Goal: Transaction & Acquisition: Purchase product/service

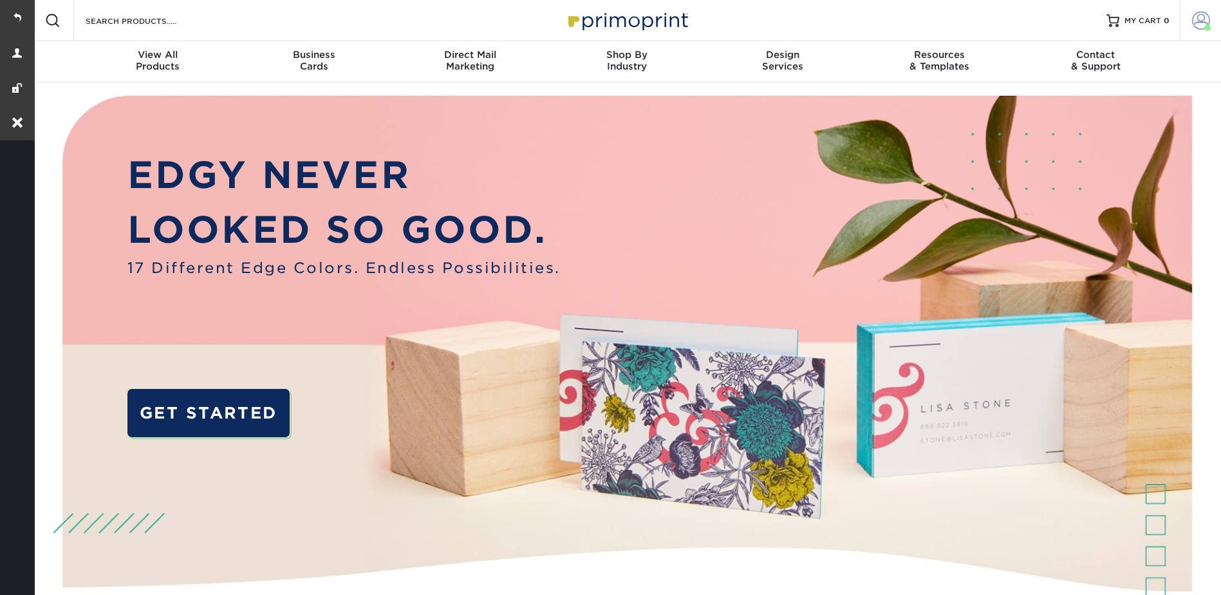
click at [1198, 14] on span at bounding box center [1201, 21] width 18 height 18
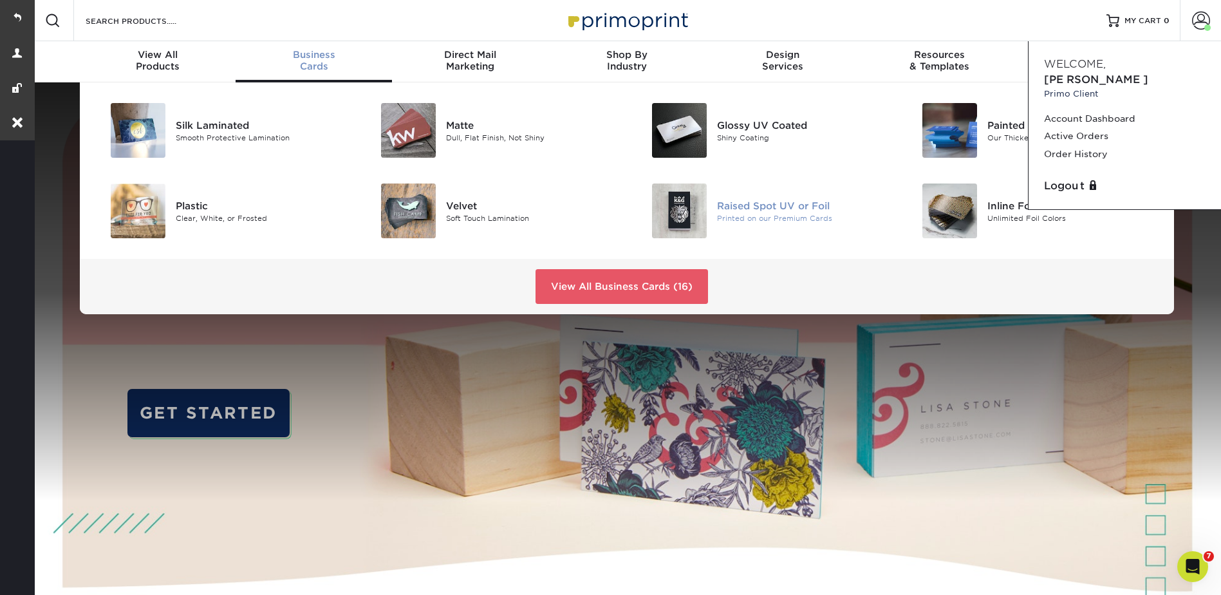
click at [745, 206] on div "Raised Spot UV or Foil" at bounding box center [802, 205] width 171 height 14
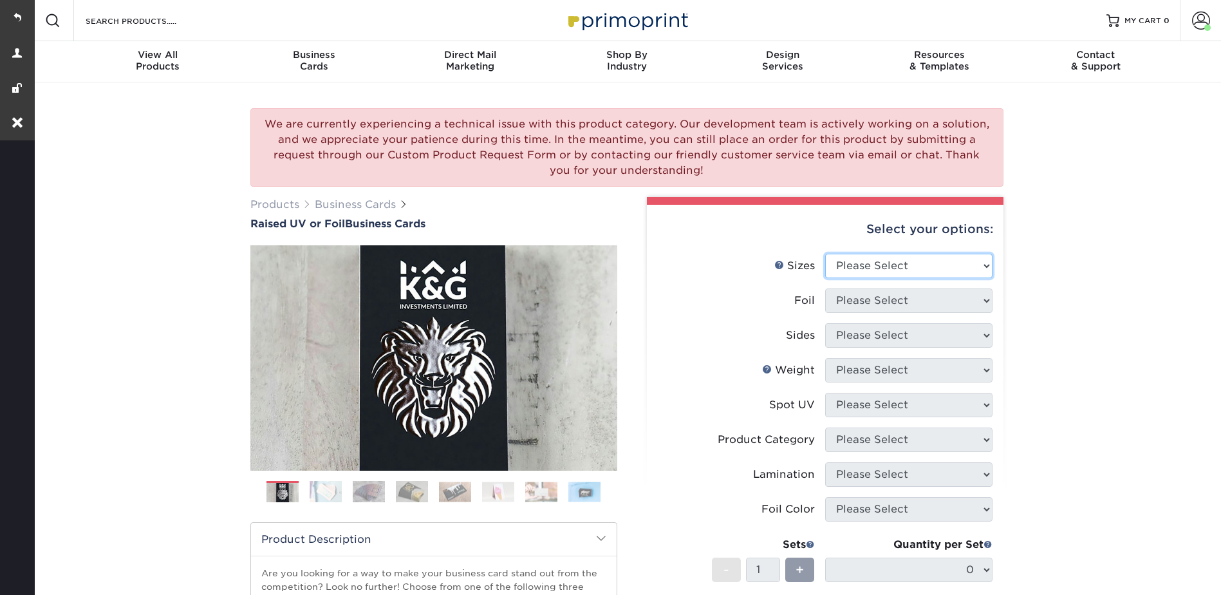
click at [840, 254] on select "Please Select 2" x 3.5" - Standard" at bounding box center [908, 266] width 167 height 24
select select "2.00x3.50"
click at [825, 254] on select "Please Select 2" x 3.5" - Standard" at bounding box center [908, 266] width 167 height 24
click at [850, 298] on select "Please Select No Yes" at bounding box center [908, 300] width 167 height 24
select select "1"
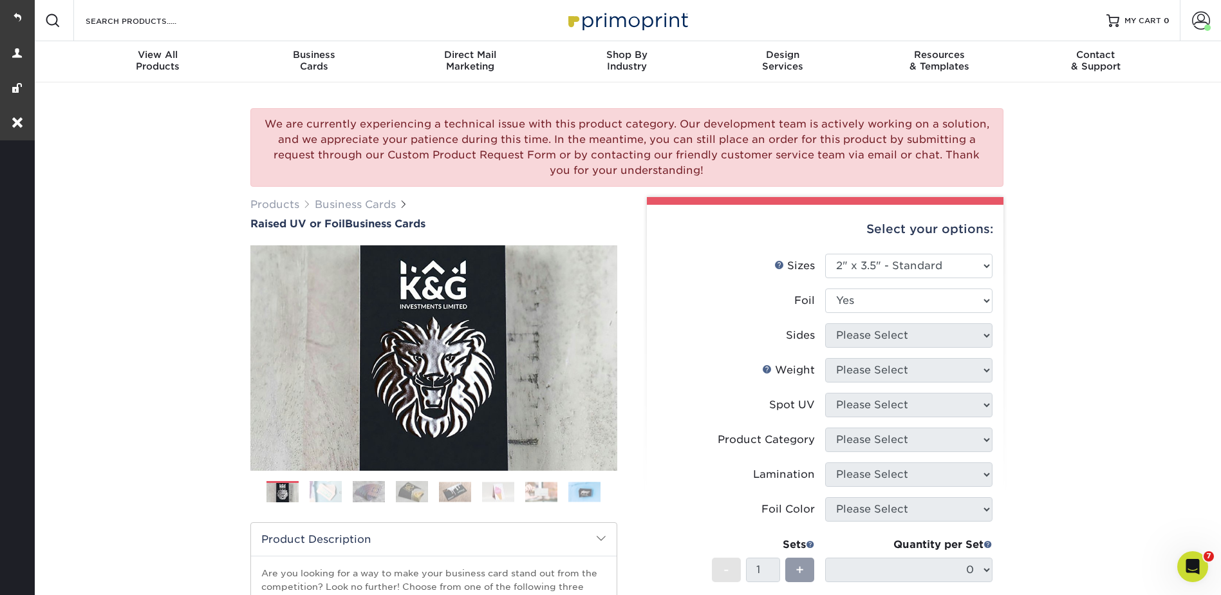
click at [825, 288] on select "Please Select No Yes" at bounding box center [908, 300] width 167 height 24
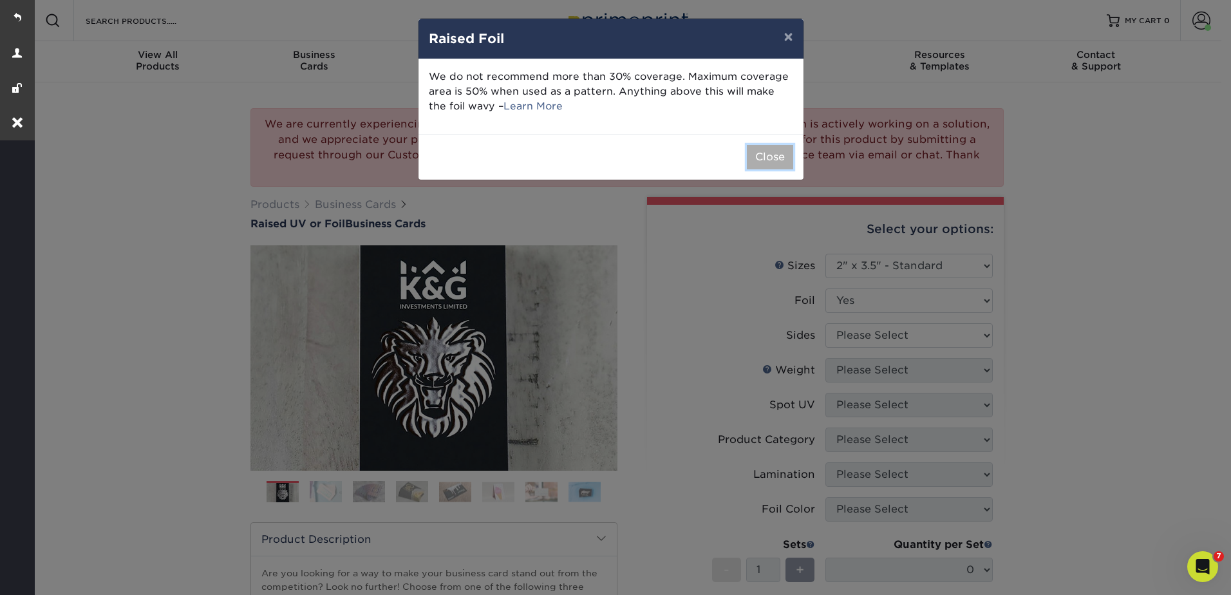
click at [776, 158] on button "Close" at bounding box center [770, 157] width 46 height 24
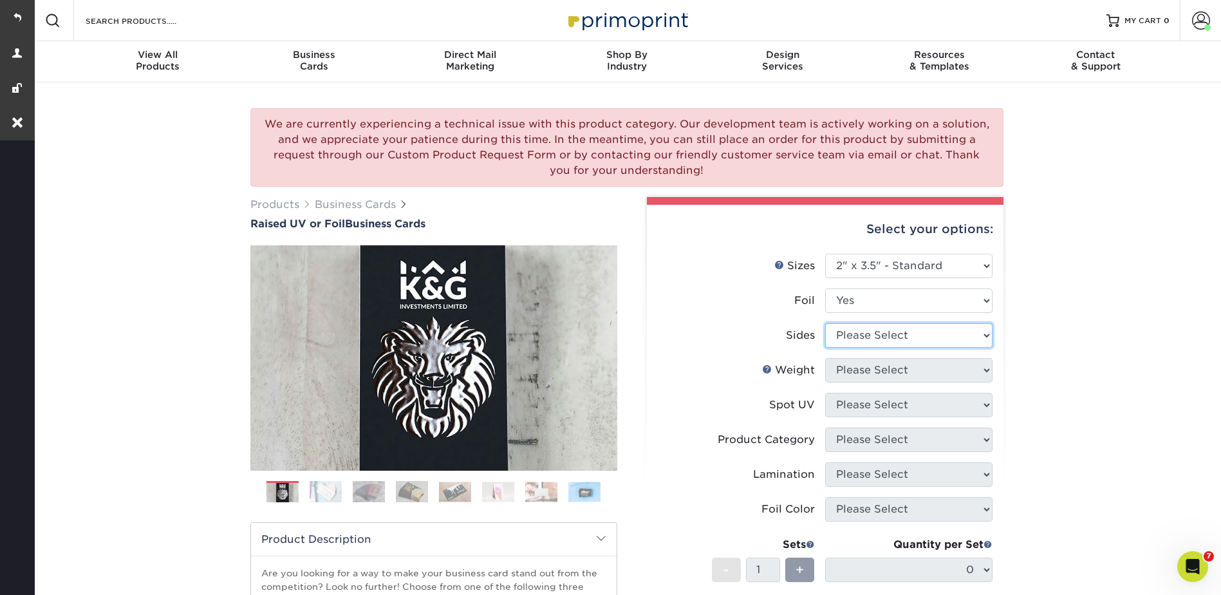
click at [862, 335] on select "Please Select Print Both Sides - Foil Both Sides Print Both Sides - Foil Front …" at bounding box center [908, 335] width 167 height 24
select select "34527644-b4fd-4ffb-9092-1318eefcd9d9"
click at [825, 323] on select "Please Select Print Both Sides - Foil Both Sides Print Both Sides - Foil Front …" at bounding box center [908, 335] width 167 height 24
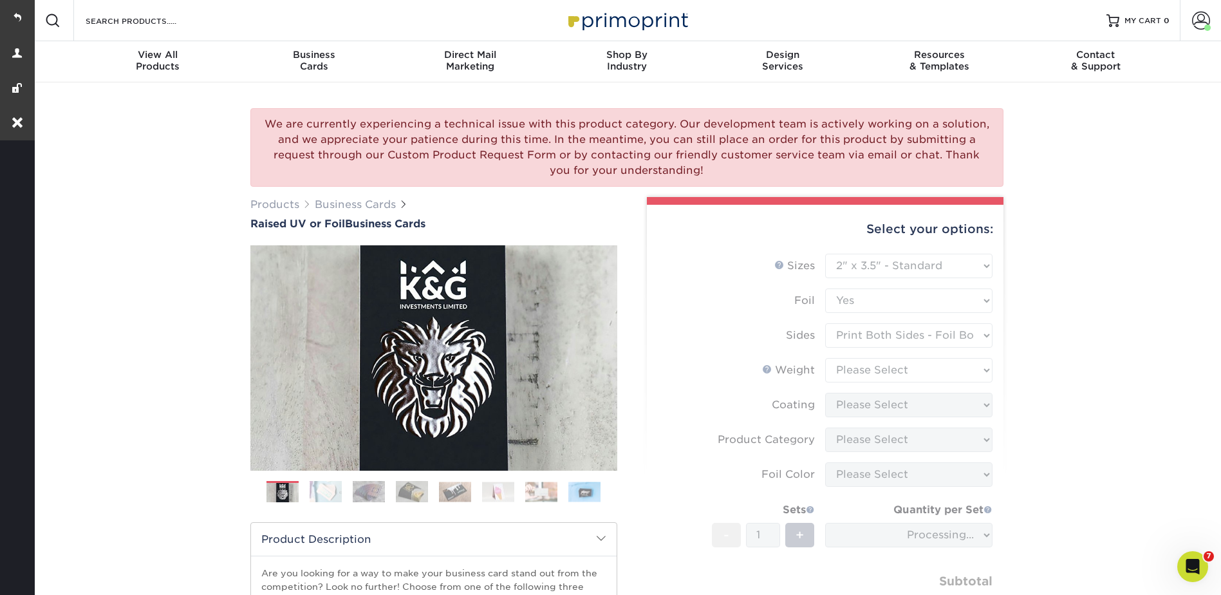
click at [845, 372] on form "Sizes Help Sizes Please Select 2" x 3.5" - Standard Foil Please Select" at bounding box center [825, 450] width 336 height 393
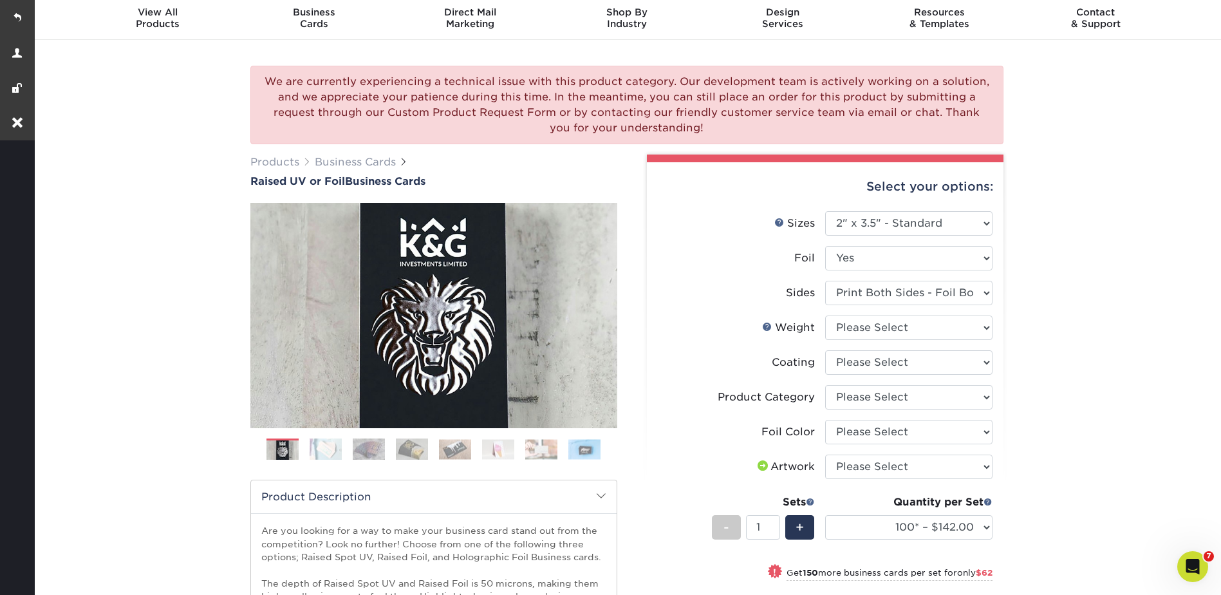
scroll to position [64, 0]
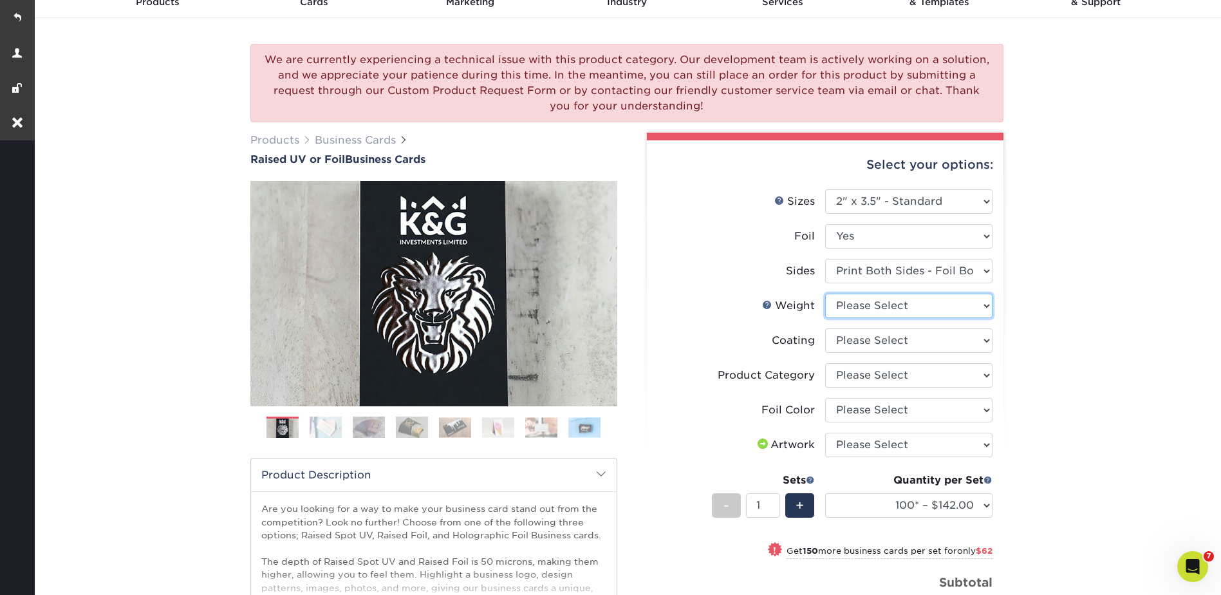
click at [850, 306] on select "Please Select 16PT" at bounding box center [908, 306] width 167 height 24
select select "16PT"
click at [825, 294] on select "Please Select 16PT" at bounding box center [908, 306] width 167 height 24
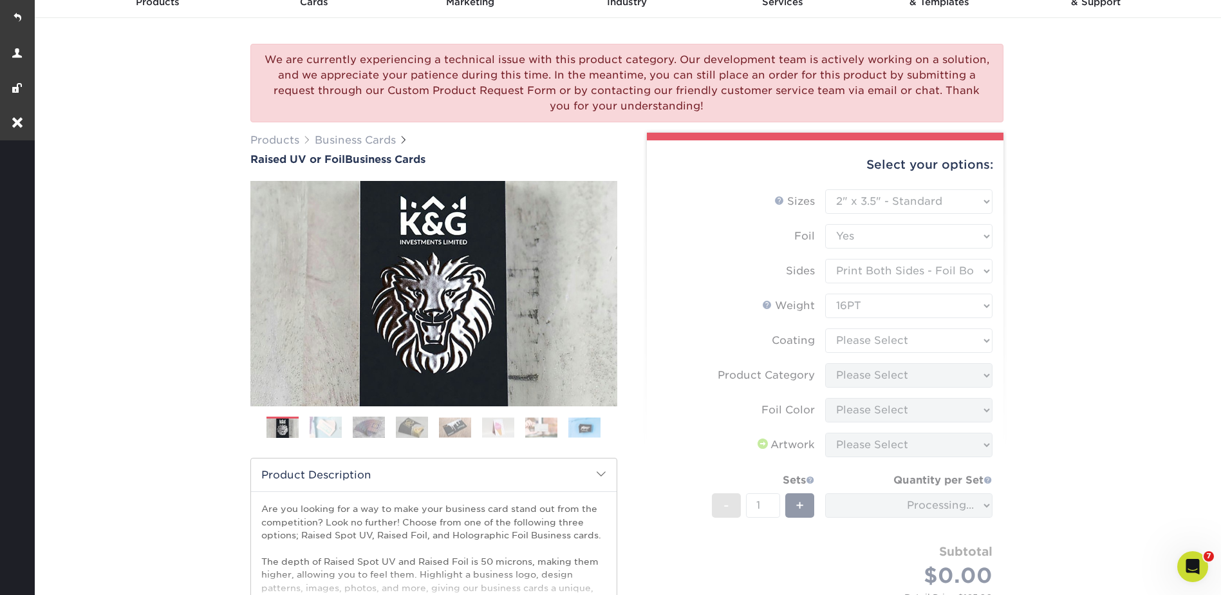
click at [843, 331] on form "Sizes Help Sizes Please Select 2" x 3.5" - Standard Foil Please Select" at bounding box center [825, 409] width 336 height 440
click at [844, 339] on form "Sizes Help Sizes Please Select 2" x 3.5" - Standard Foil Please Select" at bounding box center [825, 409] width 336 height 440
click at [844, 340] on form "Sizes Help Sizes Please Select 2" x 3.5" - Standard Foil Please Select" at bounding box center [825, 409] width 336 height 440
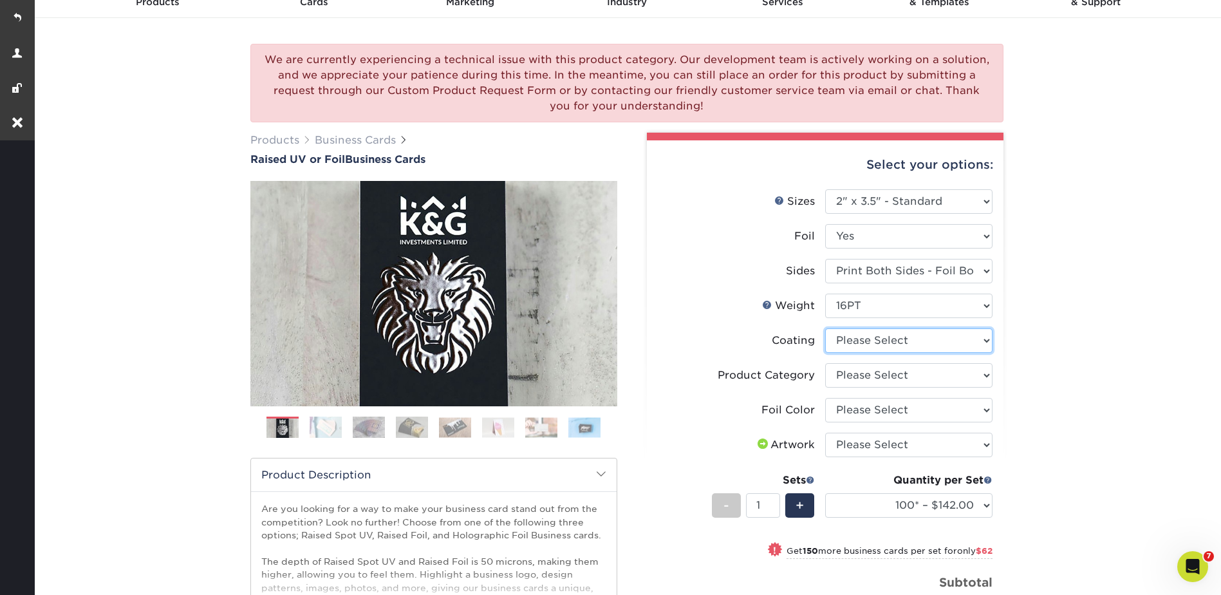
click at [844, 340] on select at bounding box center [908, 340] width 167 height 24
select select "3e7618de-abca-4bda-9f97-8b9129e913d8"
click at [825, 328] on select at bounding box center [908, 340] width 167 height 24
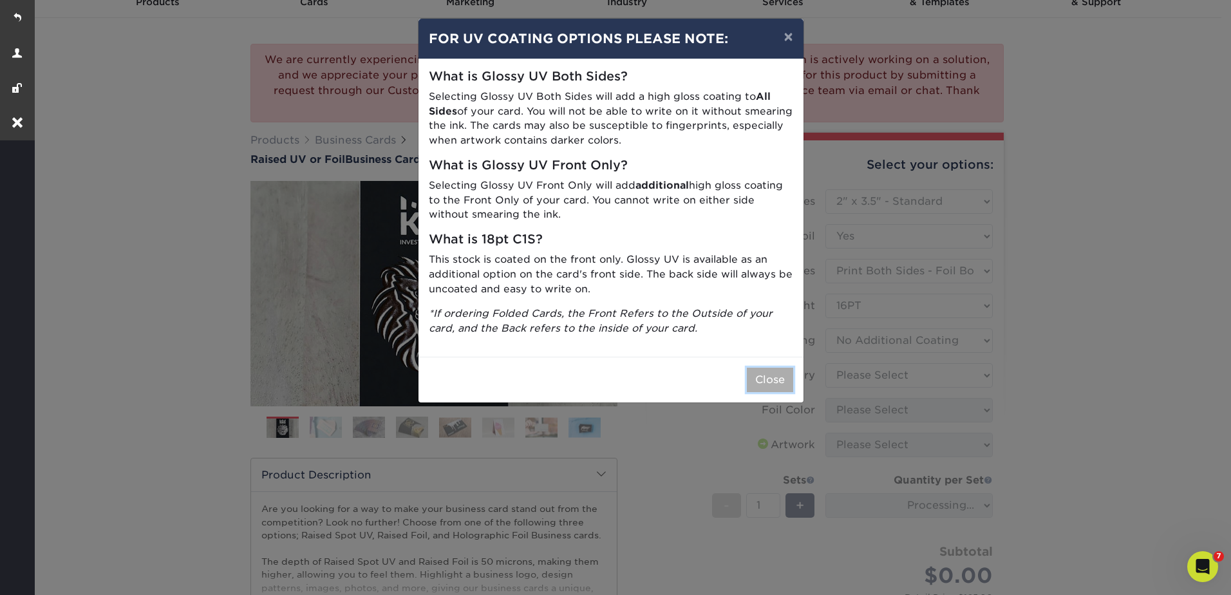
click at [762, 379] on button "Close" at bounding box center [770, 380] width 46 height 24
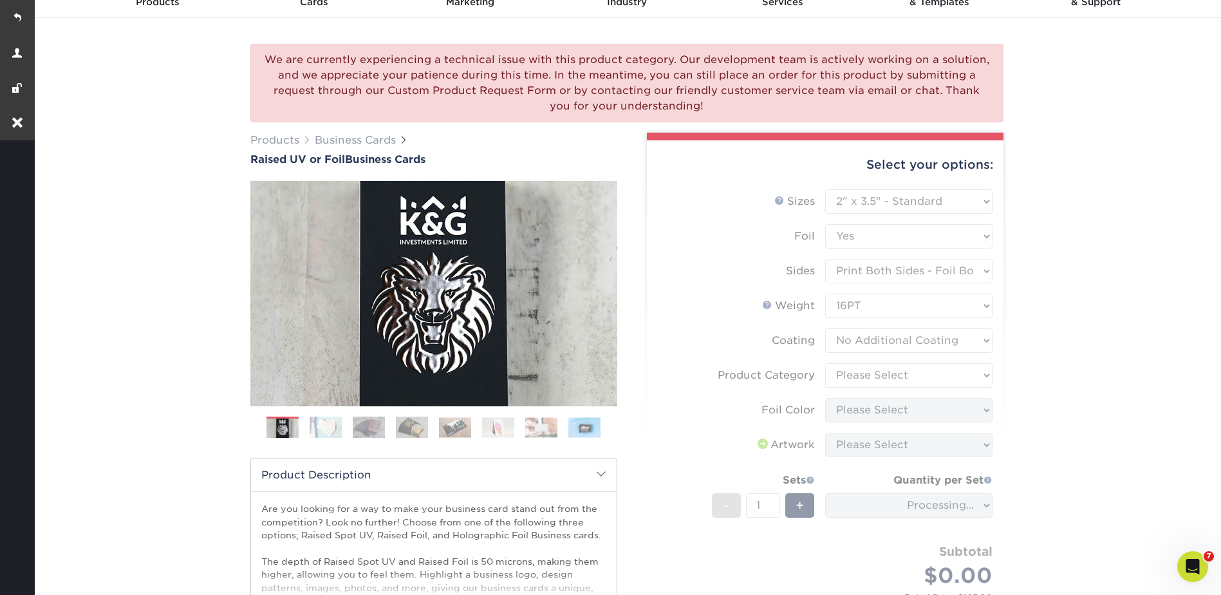
click at [850, 374] on form "Sizes Help Sizes Please Select 2" x 3.5" - Standard Foil Please Select" at bounding box center [825, 409] width 336 height 440
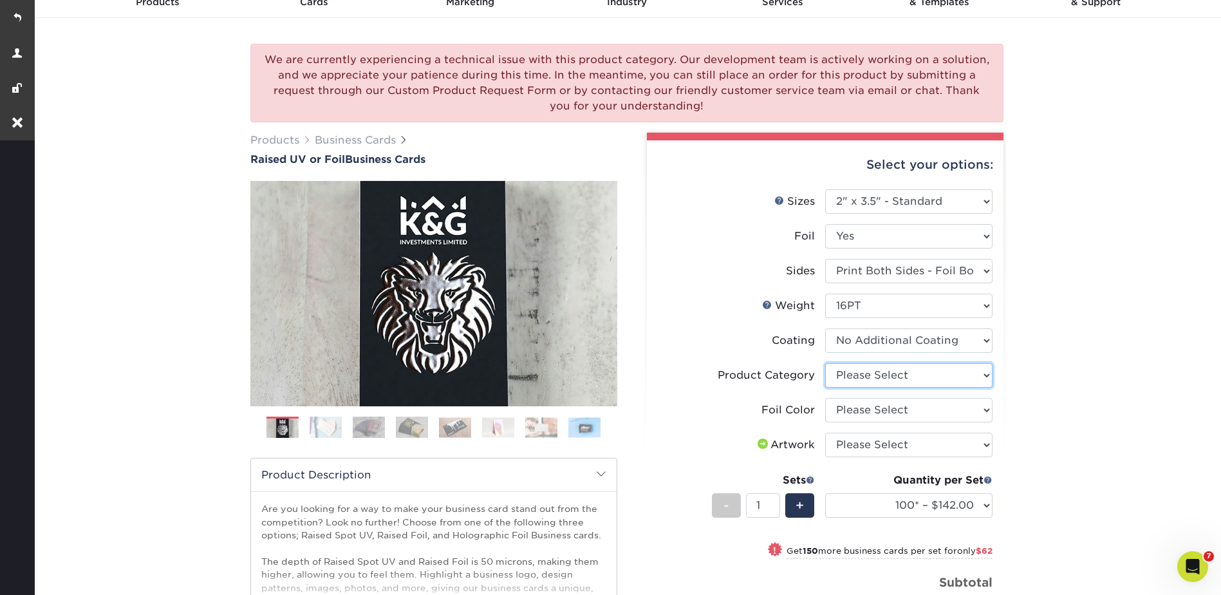
click at [850, 373] on select "Please Select Business Cards" at bounding box center [908, 375] width 167 height 24
select select "3b5148f1-0588-4f88-a218-97bcfdce65c1"
click at [825, 363] on select "Please Select Business Cards" at bounding box center [908, 375] width 167 height 24
drag, startPoint x: 843, startPoint y: 405, endPoint x: 850, endPoint y: 424, distance: 20.8
click at [843, 405] on select "Please Select Silver Foil Gold Foil Holographic Foil" at bounding box center [908, 410] width 167 height 24
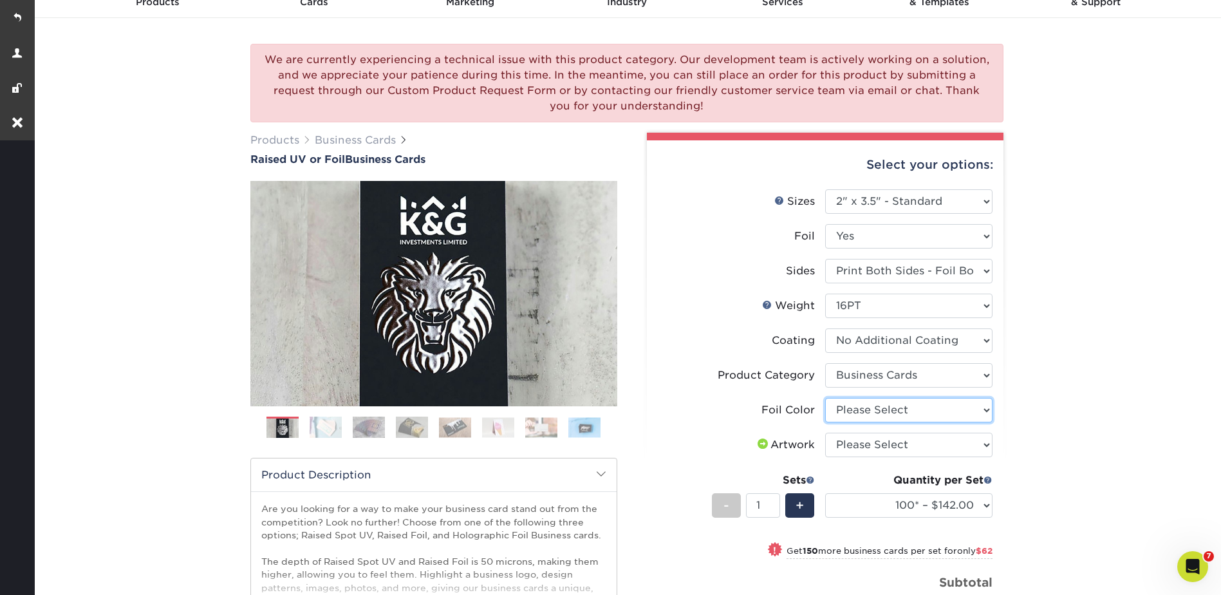
select select "acffa4a5-22f9-4585-ba3f-0adaa54b8c85"
click at [825, 398] on select "Please Select Silver Foil Gold Foil Holographic Foil" at bounding box center [908, 410] width 167 height 24
click at [845, 442] on select "Please Select I will upload files I need a design - $100" at bounding box center [908, 445] width 167 height 24
select select "upload"
click at [825, 433] on select "Please Select I will upload files I need a design - $100" at bounding box center [908, 445] width 167 height 24
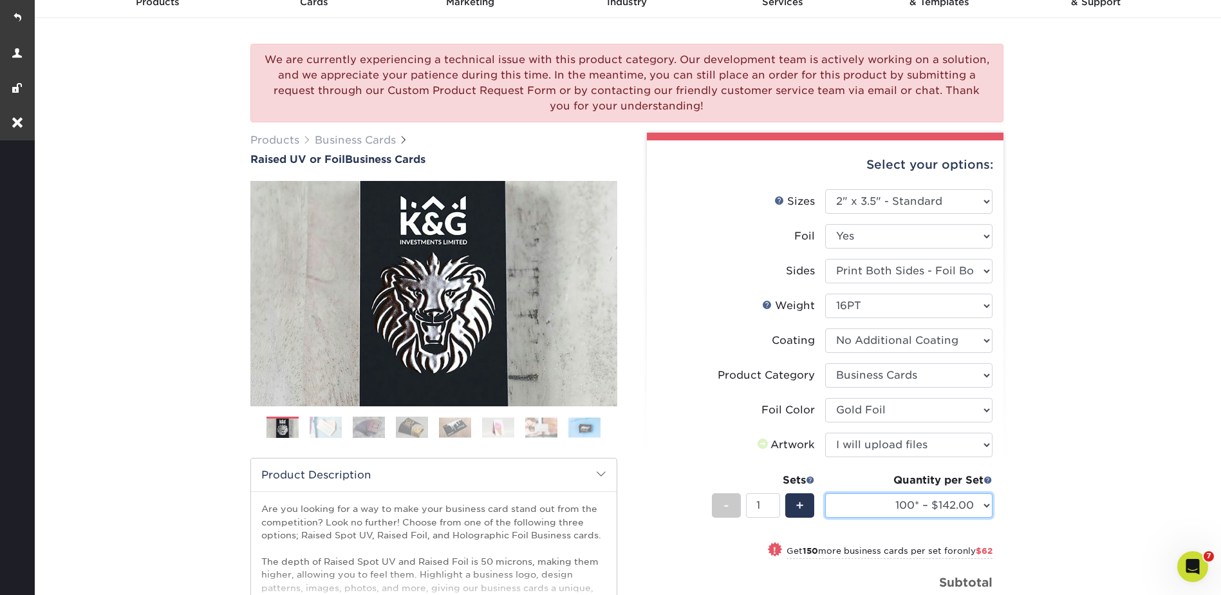
click at [867, 504] on select "100* – $142.00 250* – $204.00 500* – $275.00" at bounding box center [908, 505] width 167 height 24
select select "250* – $204.00"
click at [825, 493] on select "100* – $142.00 250* – $204.00 500* – $275.00" at bounding box center [908, 505] width 167 height 24
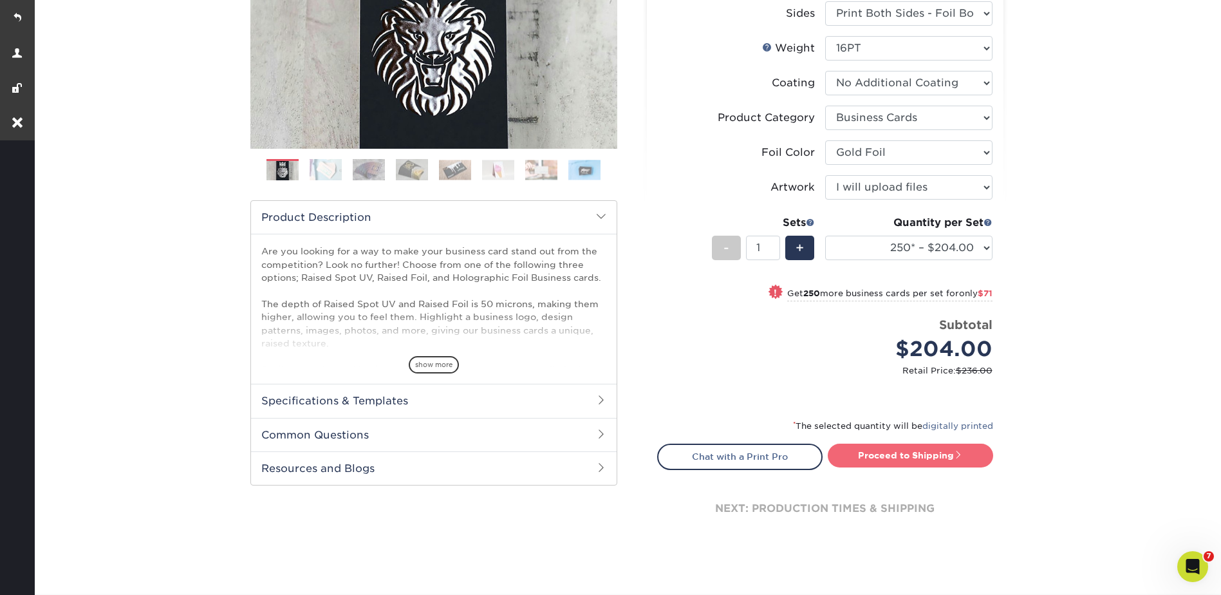
click at [897, 453] on link "Proceed to Shipping" at bounding box center [910, 455] width 165 height 23
type input "Set 1"
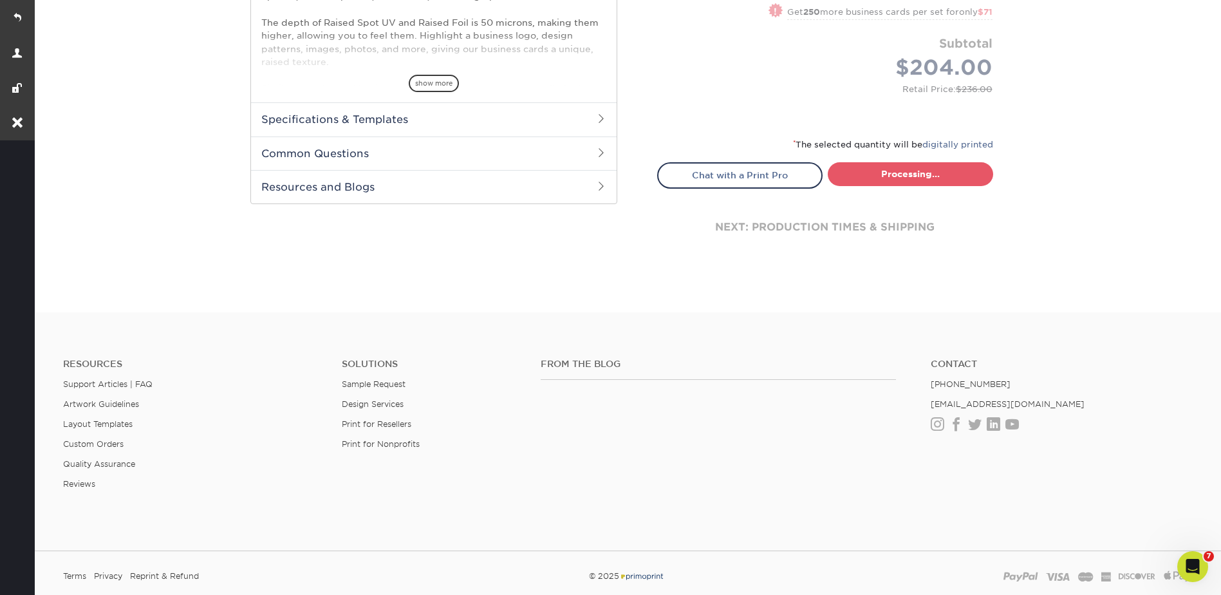
select select "6939abaf-518a-4520-b3d9-00b8fa0d763b"
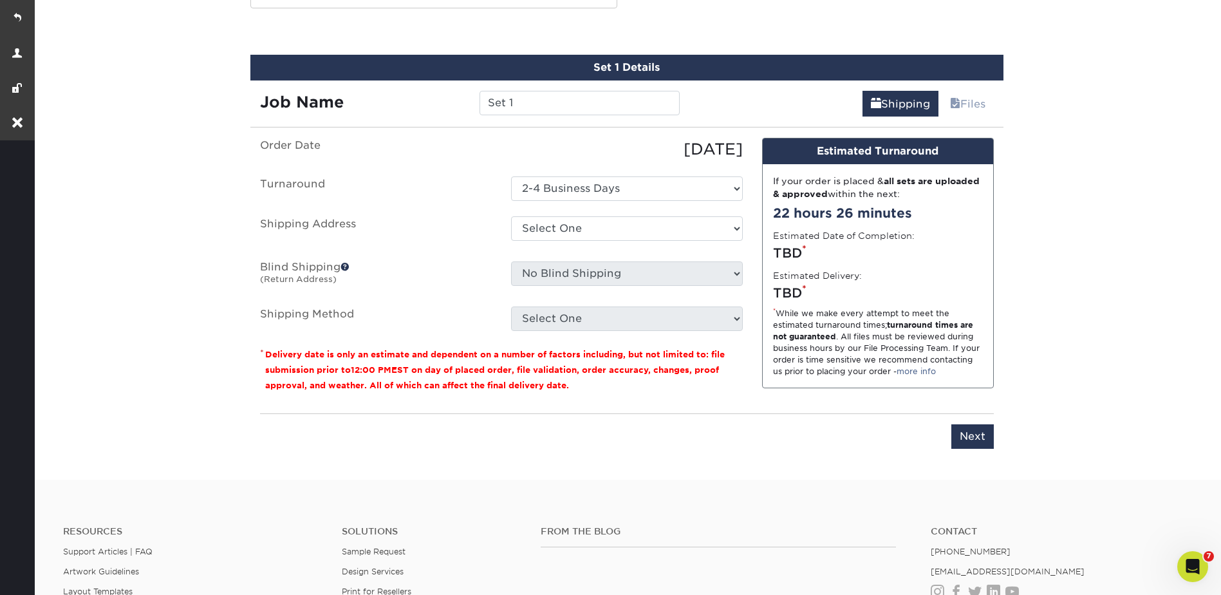
scroll to position [801, 0]
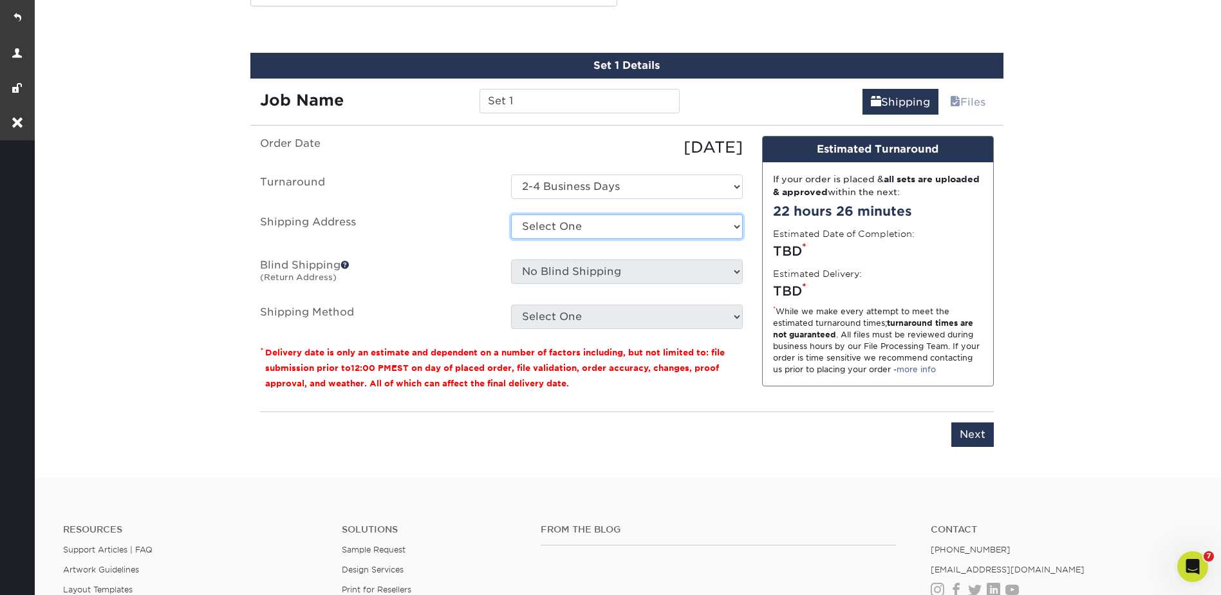
click at [536, 225] on select "Select One Advanced Financial Services - [PERSON_NAME] [PERSON_NAME] [PERSON_NA…" at bounding box center [627, 226] width 232 height 24
click at [570, 225] on select "Select One Advanced Financial Services - [PERSON_NAME] [PERSON_NAME] [PERSON_NA…" at bounding box center [627, 226] width 232 height 24
click at [560, 220] on select "Select One Advanced Financial Services - [PERSON_NAME] [PERSON_NAME] [PERSON_NA…" at bounding box center [627, 226] width 232 height 24
click at [556, 230] on select "Select One Advanced Financial Services - [PERSON_NAME] [PERSON_NAME] [PERSON_NA…" at bounding box center [627, 226] width 232 height 24
drag, startPoint x: 550, startPoint y: 223, endPoint x: 554, endPoint y: 229, distance: 7.0
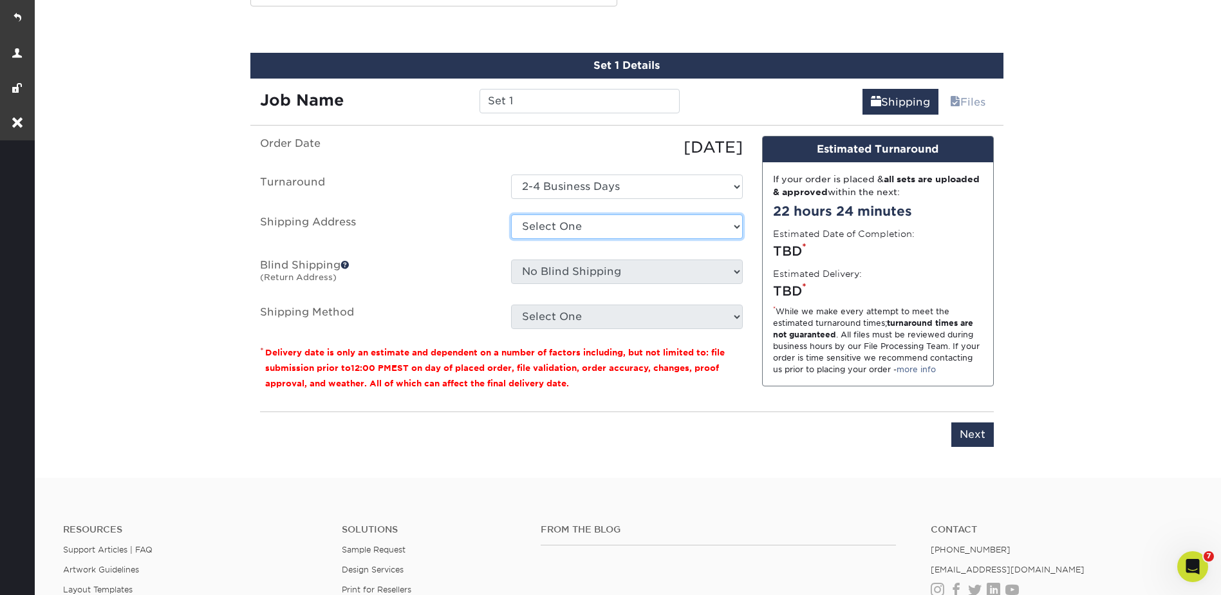
click at [550, 223] on select "Select One Advanced Financial Services - [PERSON_NAME] [PERSON_NAME] [PERSON_NA…" at bounding box center [627, 226] width 232 height 24
click at [534, 226] on select "Select One Advanced Financial Services - [PERSON_NAME] [PERSON_NAME] [PERSON_NA…" at bounding box center [627, 226] width 232 height 24
drag, startPoint x: 568, startPoint y: 231, endPoint x: 577, endPoint y: 240, distance: 12.3
click at [568, 231] on select "Select One Advanced Financial Services - [PERSON_NAME] [PERSON_NAME] [PERSON_NA…" at bounding box center [627, 226] width 232 height 24
select select "newaddress"
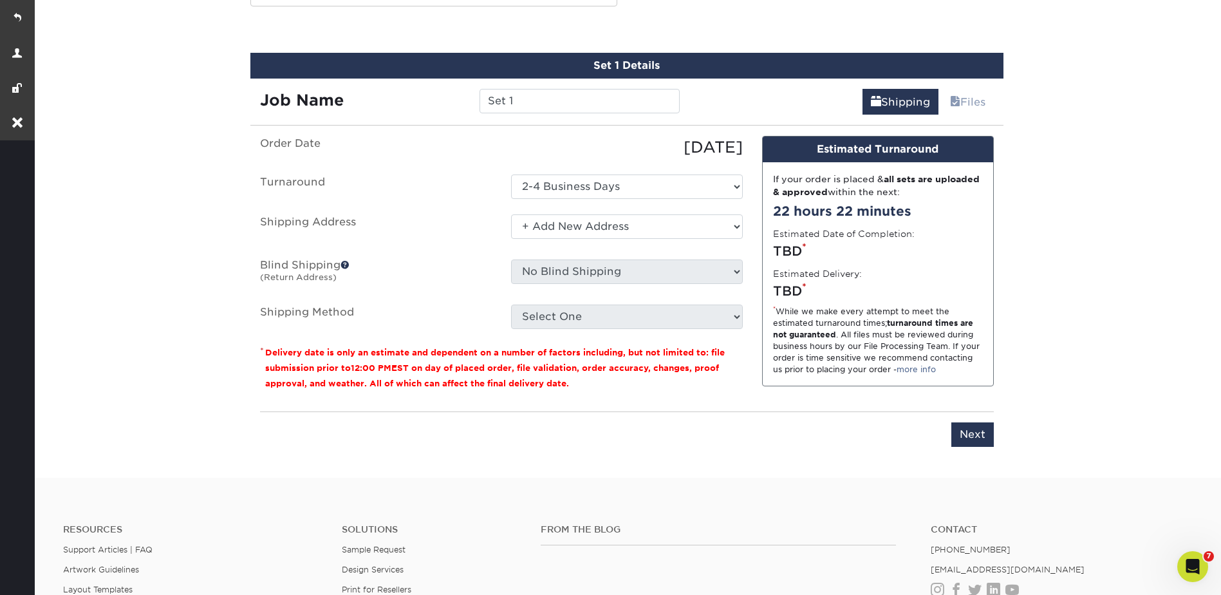
click at [511, 214] on select "Select One Advanced Financial Services - [PERSON_NAME] [PERSON_NAME] [PERSON_NA…" at bounding box center [627, 226] width 232 height 24
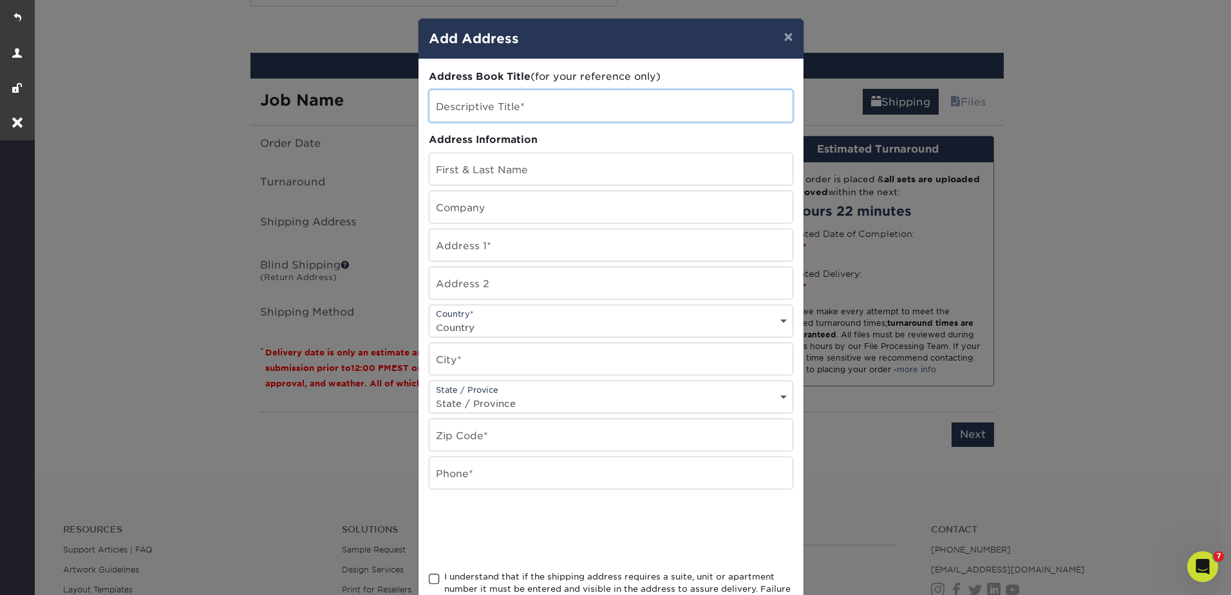
click at [482, 111] on input "text" at bounding box center [610, 106] width 363 height 32
type input "[PERSON_NAME]"
type input "H"
type input "[PERSON_NAME]"
paste input "[STREET_ADDRESS]"
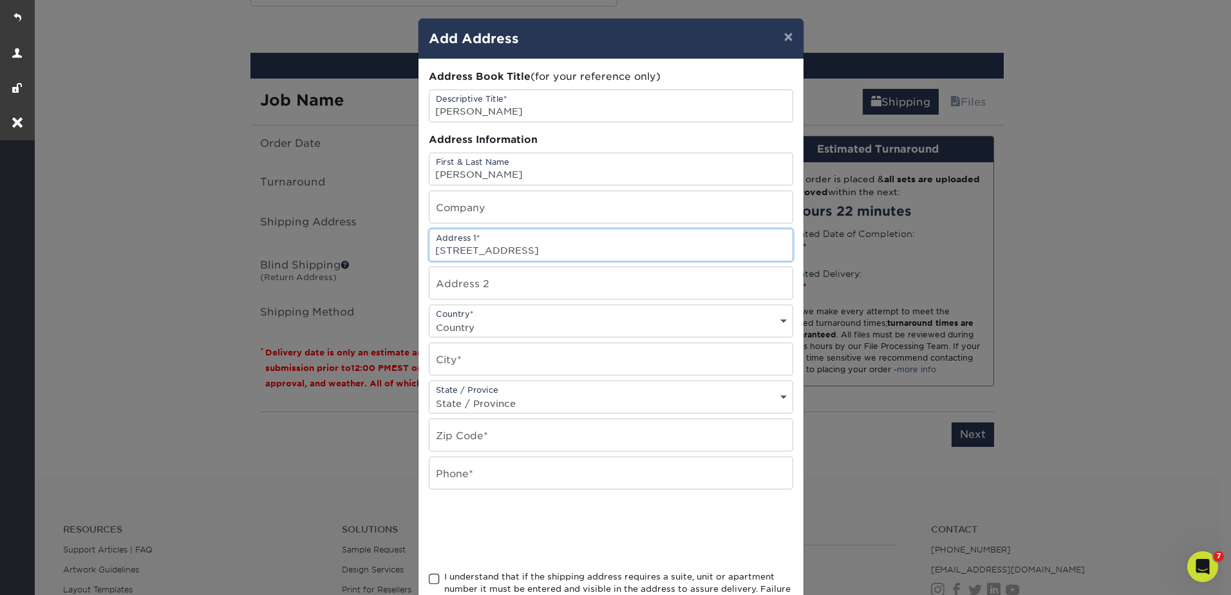
type input "[STREET_ADDRESS]"
click at [477, 322] on select "Country [GEOGRAPHIC_DATA] [GEOGRAPHIC_DATA] ----------------------------- [GEOG…" at bounding box center [610, 327] width 363 height 19
select select "US"
click at [429, 318] on select "Country [GEOGRAPHIC_DATA] [GEOGRAPHIC_DATA] ----------------------------- [GEOG…" at bounding box center [610, 327] width 363 height 19
click at [460, 409] on select "State / Province [US_STATE] [US_STATE] [US_STATE] [US_STATE] [US_STATE] [US_STA…" at bounding box center [610, 403] width 363 height 19
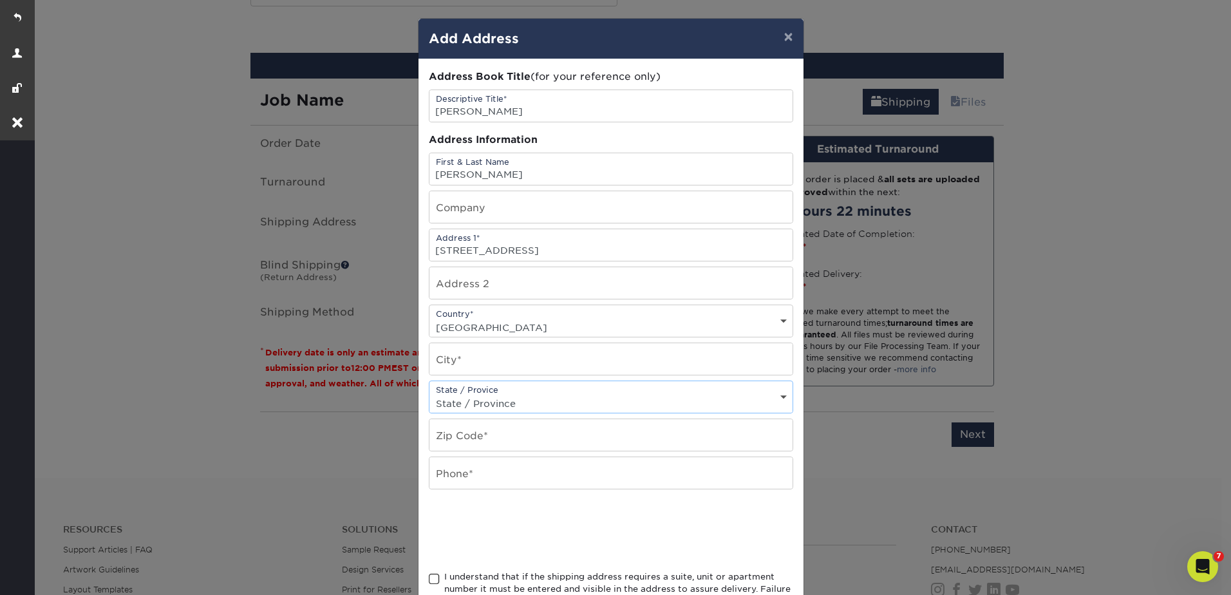
click at [462, 406] on select "State / Province [US_STATE] [US_STATE] [US_STATE] [US_STATE] [US_STATE] [US_STA…" at bounding box center [610, 403] width 363 height 19
click at [449, 354] on input "text" at bounding box center [610, 359] width 363 height 32
type input "l"
type input "Ludington"
click at [468, 399] on select "State / Province [US_STATE] [US_STATE] [US_STATE] [US_STATE] [US_STATE] [US_STA…" at bounding box center [610, 403] width 363 height 19
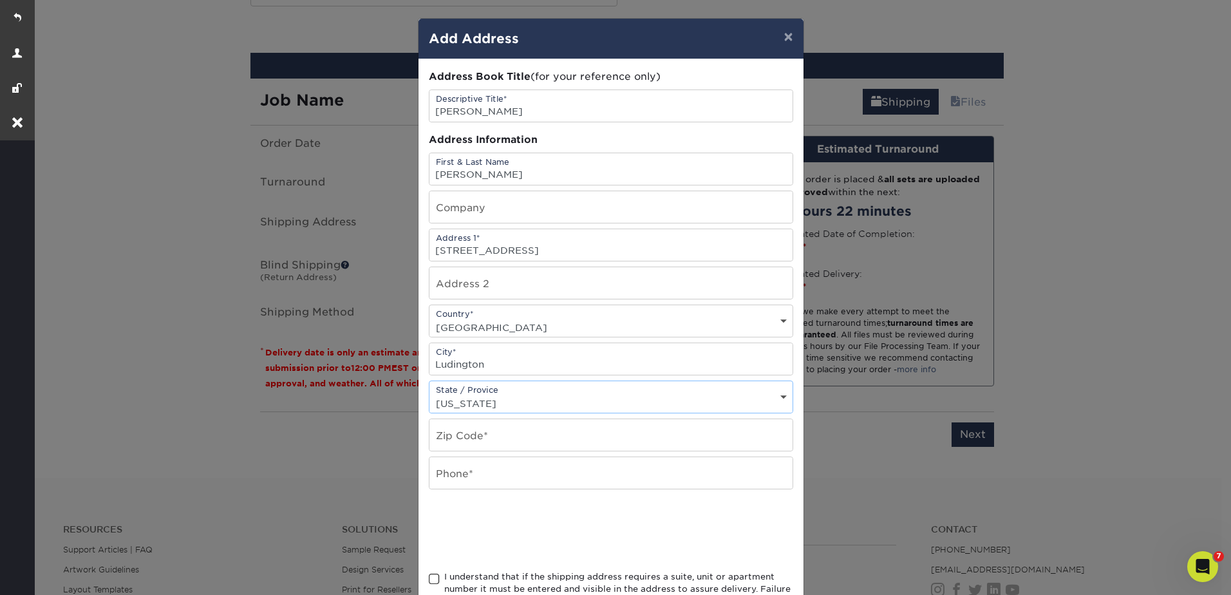
select select "MI"
click at [429, 394] on select "State / Province [US_STATE] [US_STATE] [US_STATE] [US_STATE] [US_STATE] [US_STA…" at bounding box center [610, 403] width 363 height 19
click at [466, 432] on input "text" at bounding box center [610, 435] width 363 height 32
type input "49431"
click at [458, 476] on input "text" at bounding box center [610, 473] width 363 height 32
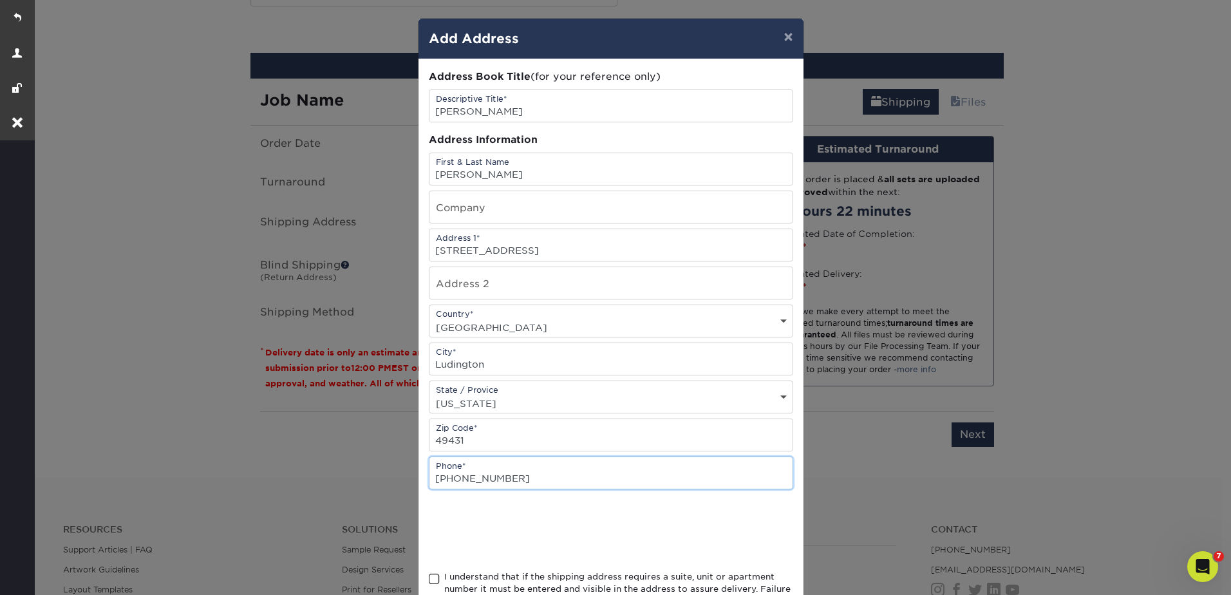
click at [473, 476] on input "[PHONE_NUMBER]" at bounding box center [610, 473] width 363 height 32
type input "000-000-0000"
click at [431, 576] on span at bounding box center [434, 579] width 11 height 12
click at [0, 0] on input "I understand that if the shipping address requires a suite, unit or apartment n…" at bounding box center [0, 0] width 0 height 0
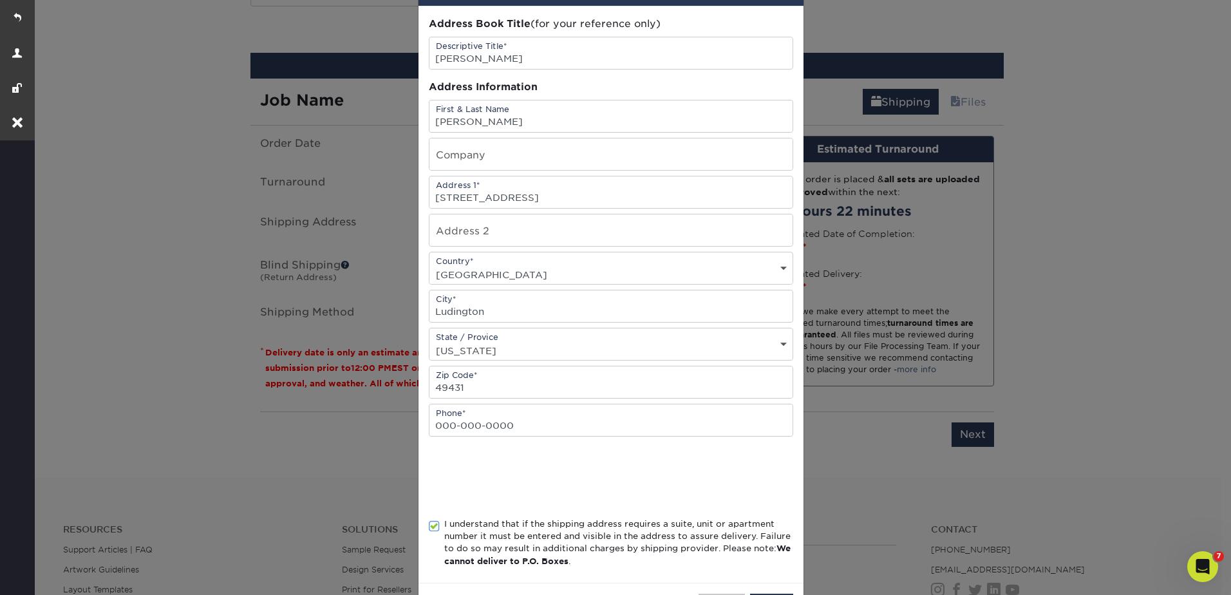
scroll to position [105, 0]
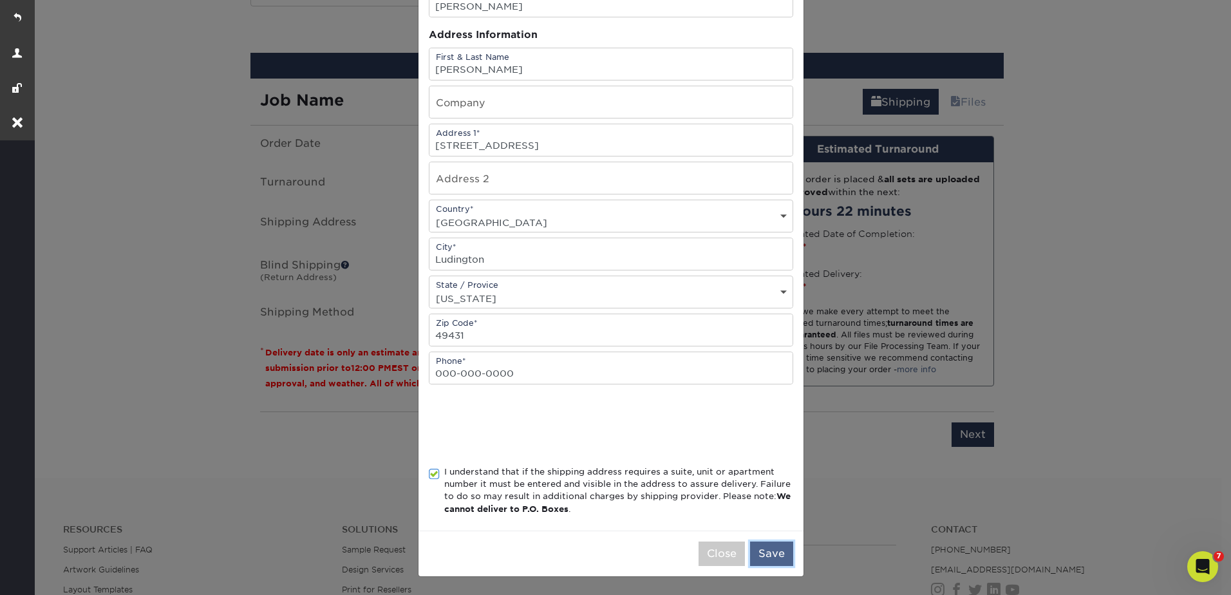
click at [765, 554] on button "Save" at bounding box center [771, 553] width 43 height 24
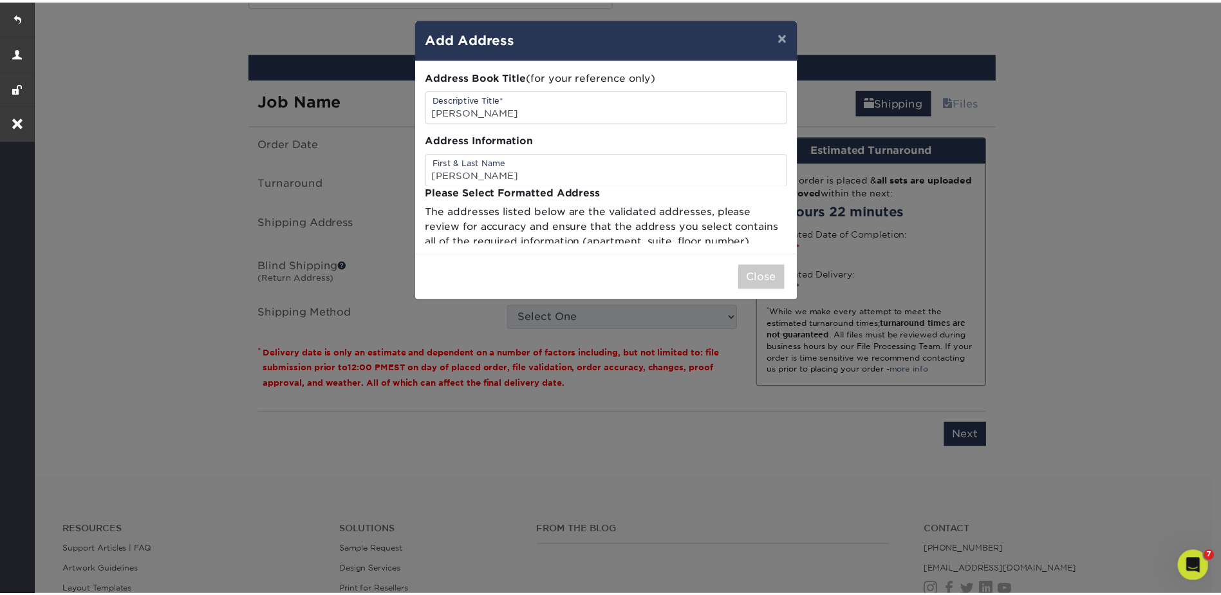
scroll to position [0, 0]
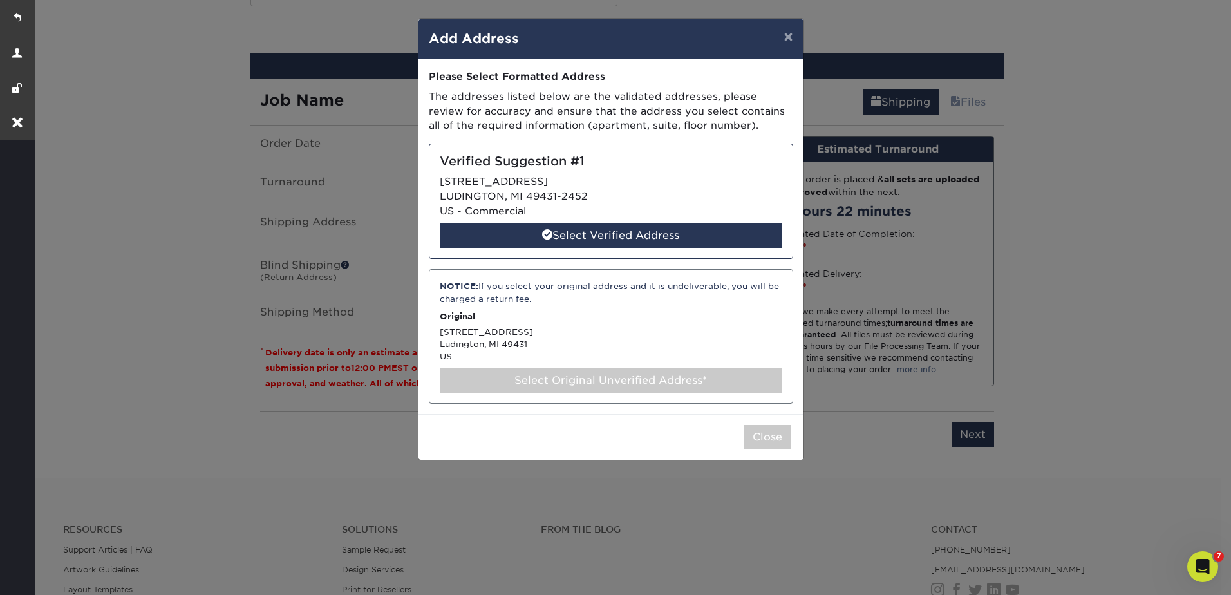
click at [527, 178] on div "Verified Suggestion #1 [STREET_ADDRESS] US - Commercial Select Verified Address" at bounding box center [611, 201] width 364 height 115
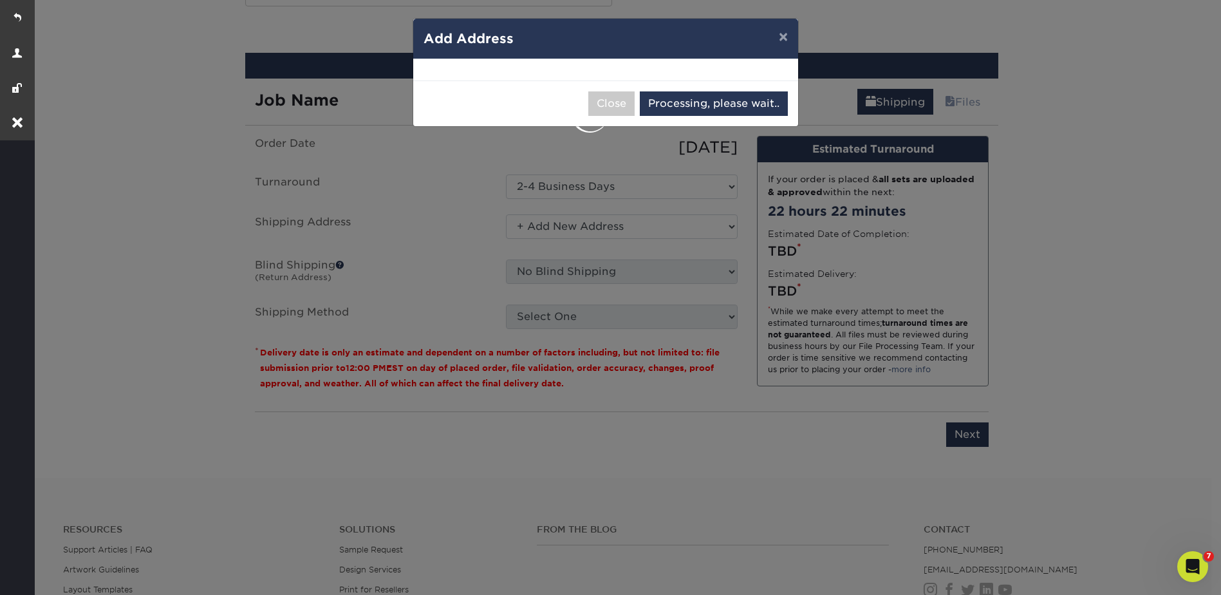
select select "285341"
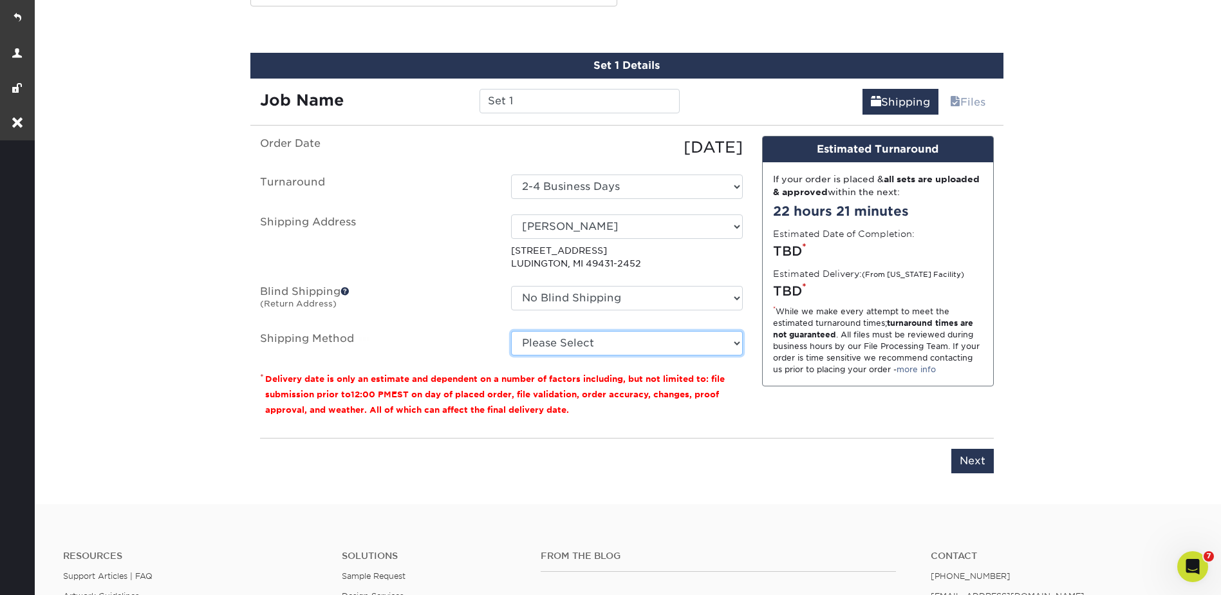
click at [578, 339] on select "Please Select Ground Shipping (+$7.84) 3 Day Shipping Service (+$18.68) 2 Day A…" at bounding box center [627, 343] width 232 height 24
select select "03"
click at [511, 331] on select "Please Select Ground Shipping (+$7.84) 3 Day Shipping Service (+$18.68) 2 Day A…" at bounding box center [627, 343] width 232 height 24
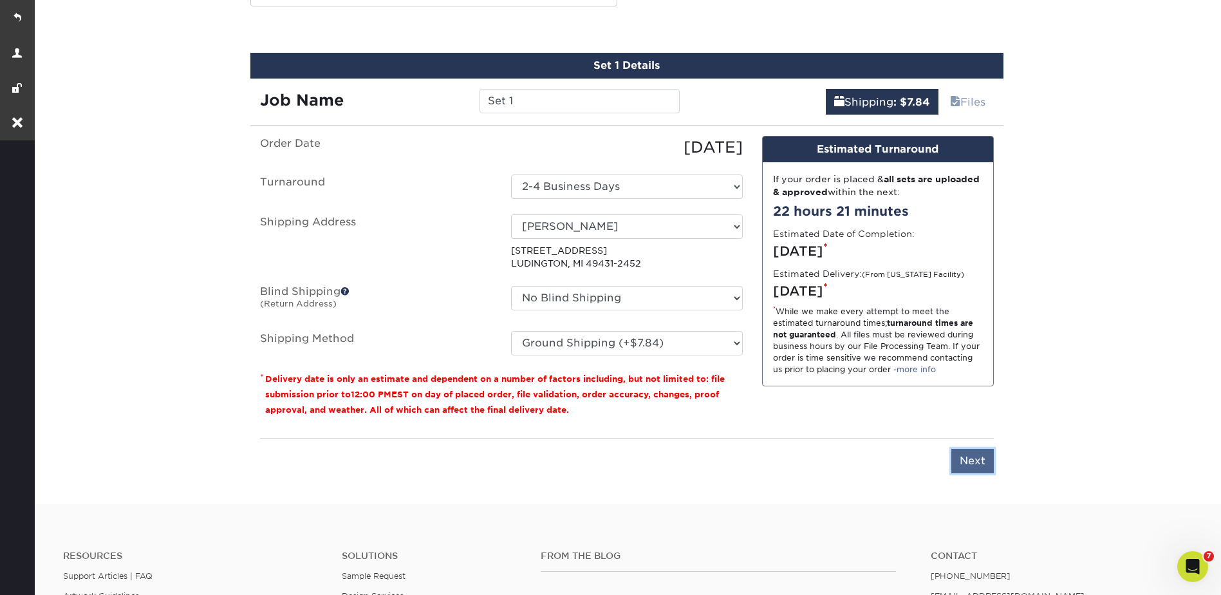
click at [973, 458] on input "Next" at bounding box center [973, 461] width 42 height 24
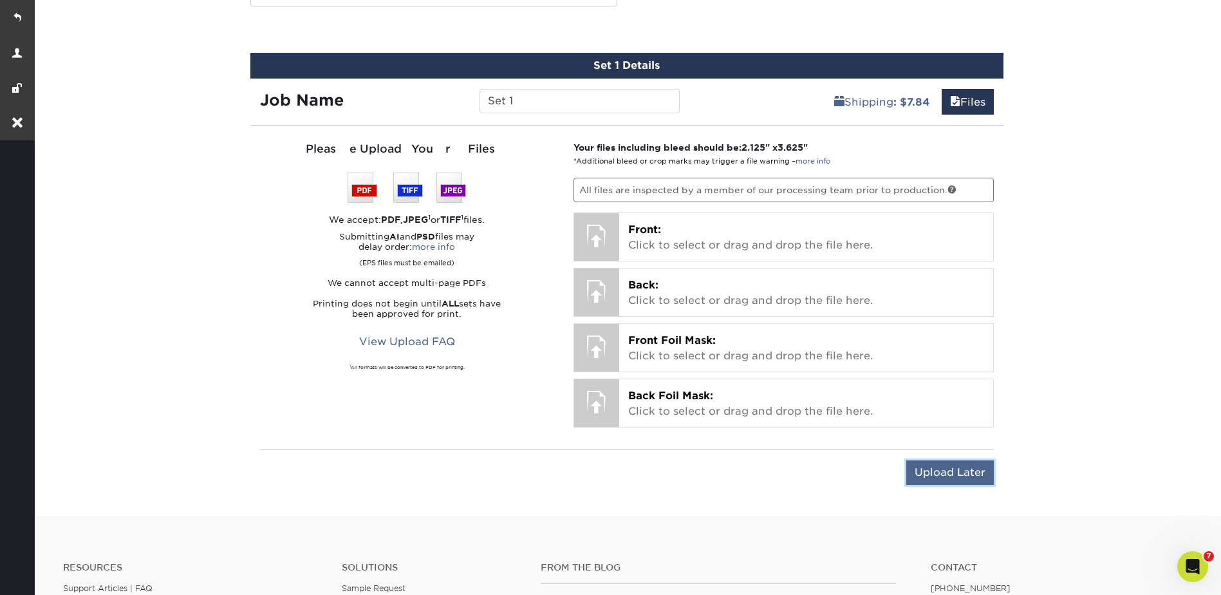
click at [941, 467] on input "Upload Later" at bounding box center [950, 472] width 88 height 24
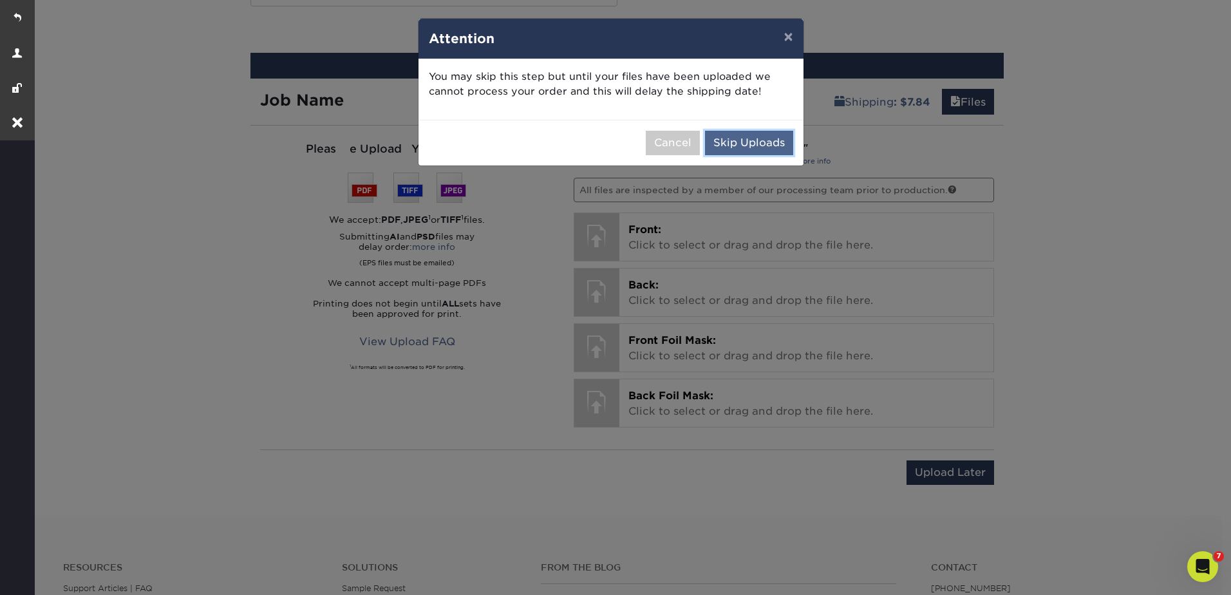
click at [780, 153] on button "Skip Uploads" at bounding box center [749, 143] width 88 height 24
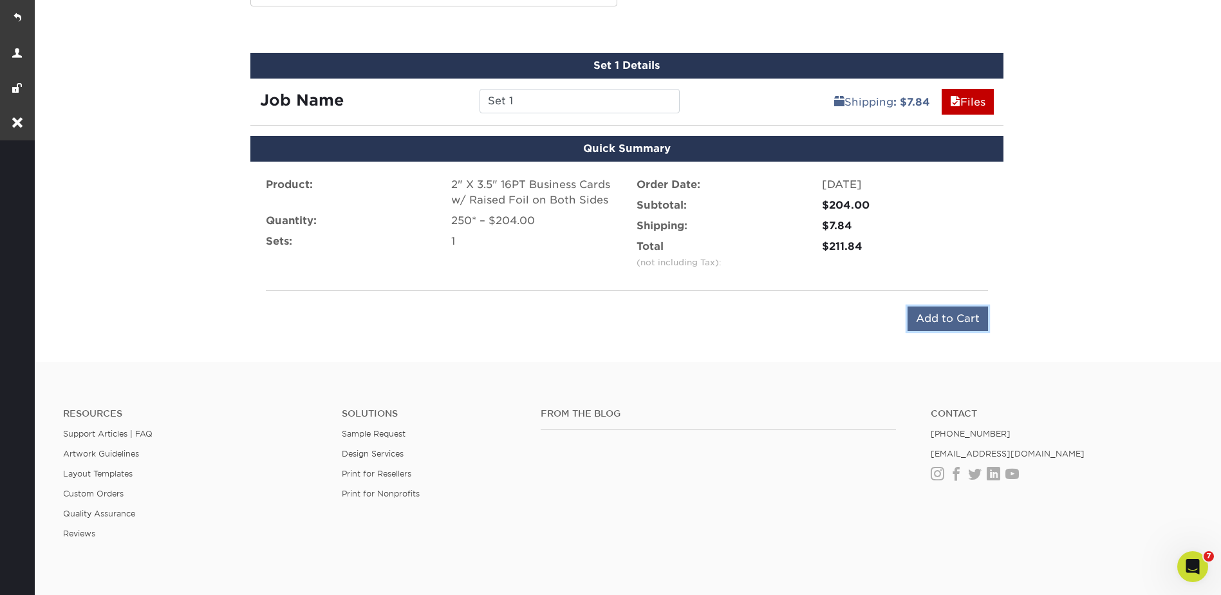
click at [952, 324] on input "Add to Cart" at bounding box center [948, 318] width 80 height 24
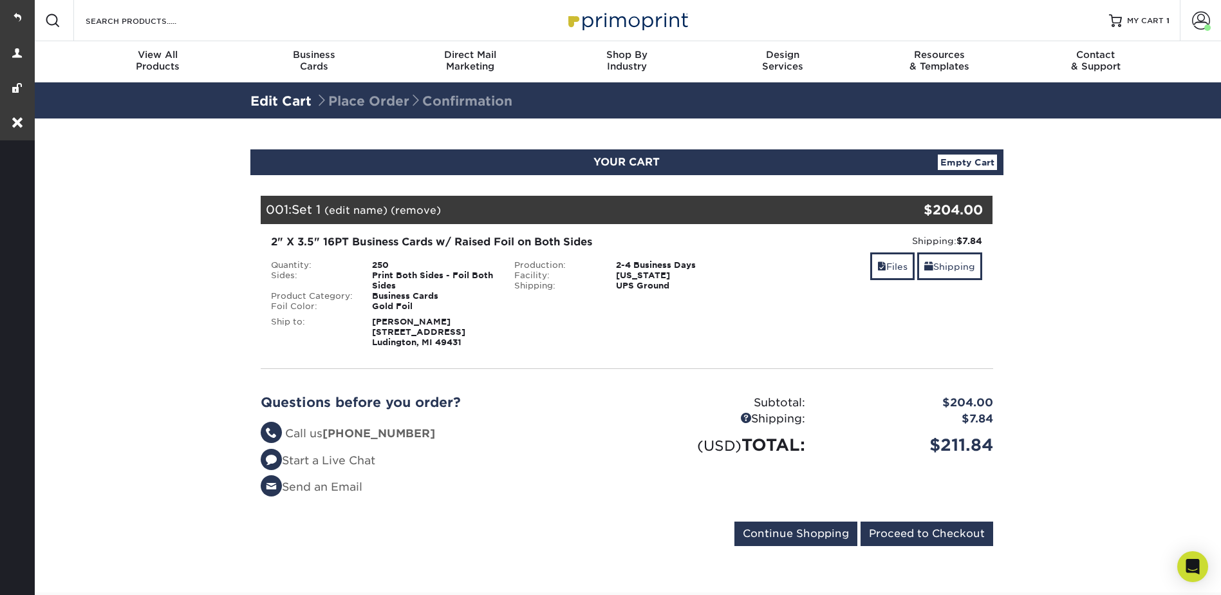
drag, startPoint x: 364, startPoint y: 209, endPoint x: 415, endPoint y: 198, distance: 51.4
click at [364, 209] on link "(edit name)" at bounding box center [355, 210] width 63 height 12
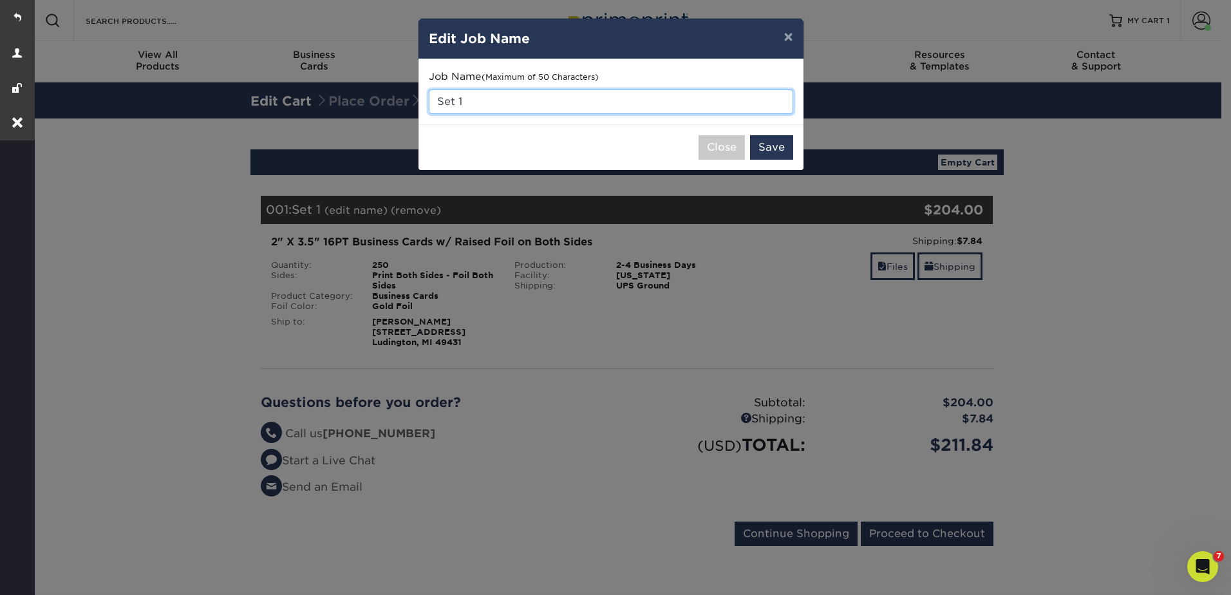
drag, startPoint x: 478, startPoint y: 98, endPoint x: 433, endPoint y: 101, distance: 44.5
click at [433, 101] on input "Set 1" at bounding box center [611, 101] width 364 height 24
type input "[PERSON_NAME]"
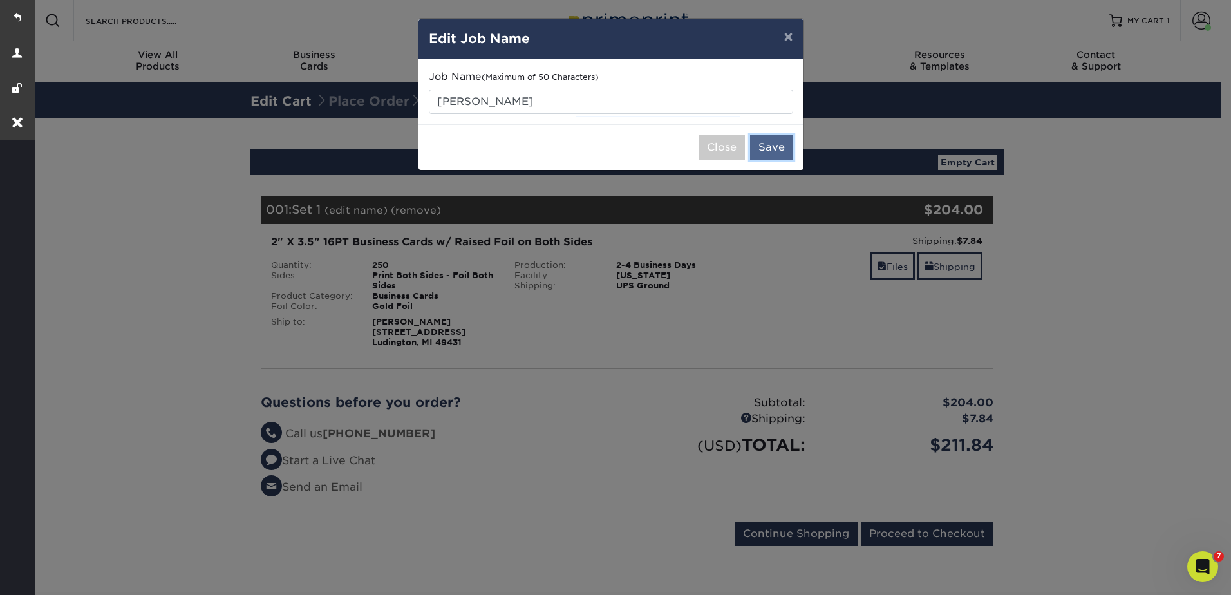
click at [773, 138] on button "Save" at bounding box center [771, 147] width 43 height 24
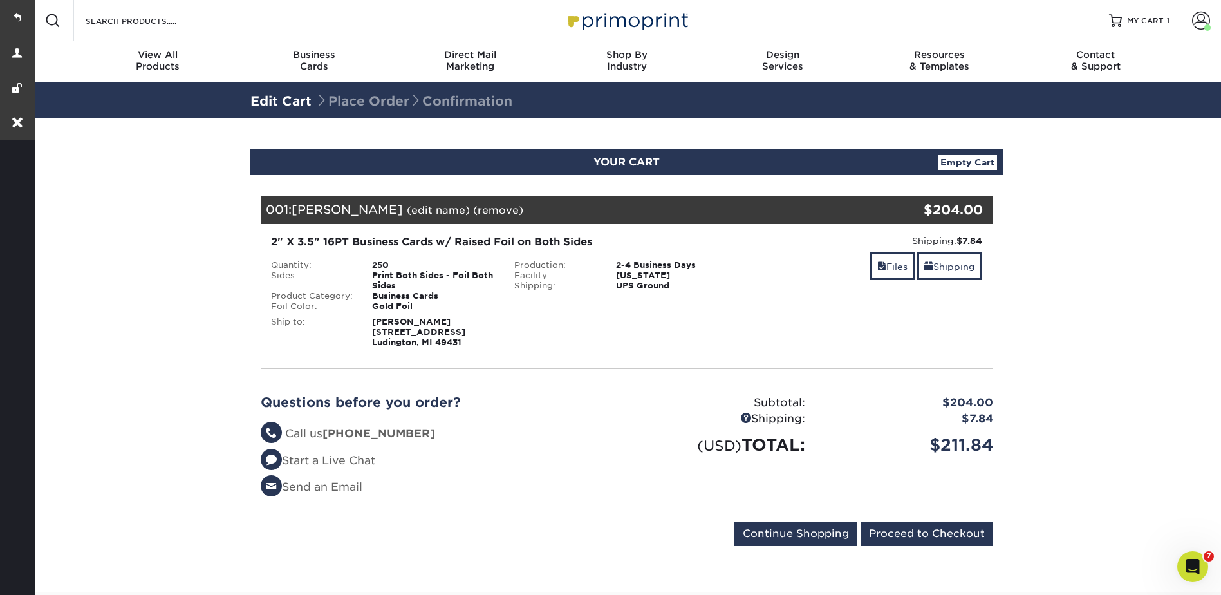
click at [1090, 217] on section "YOUR CART Empty Cart Your Cart is Empty View Account Active Orders Order Histor…" at bounding box center [626, 355] width 1189 height 474
click at [892, 257] on link "Files" at bounding box center [892, 266] width 44 height 28
